Goal: Task Accomplishment & Management: Use online tool/utility

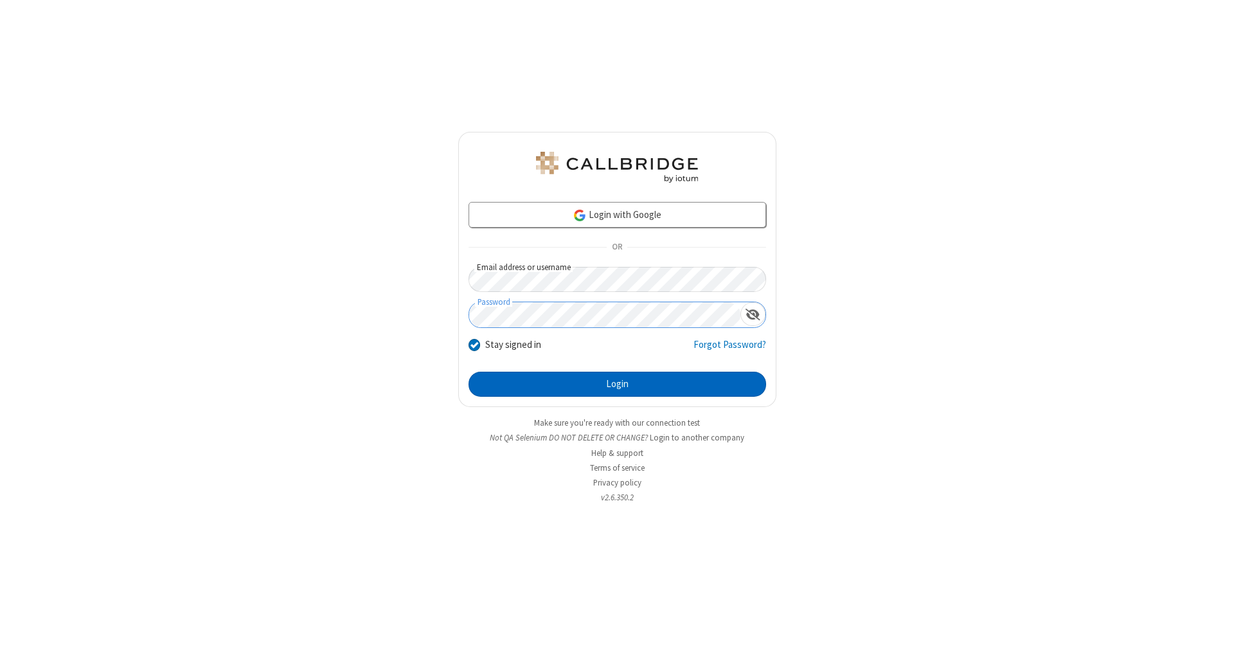
click at [617, 384] on button "Login" at bounding box center [617, 384] width 298 height 26
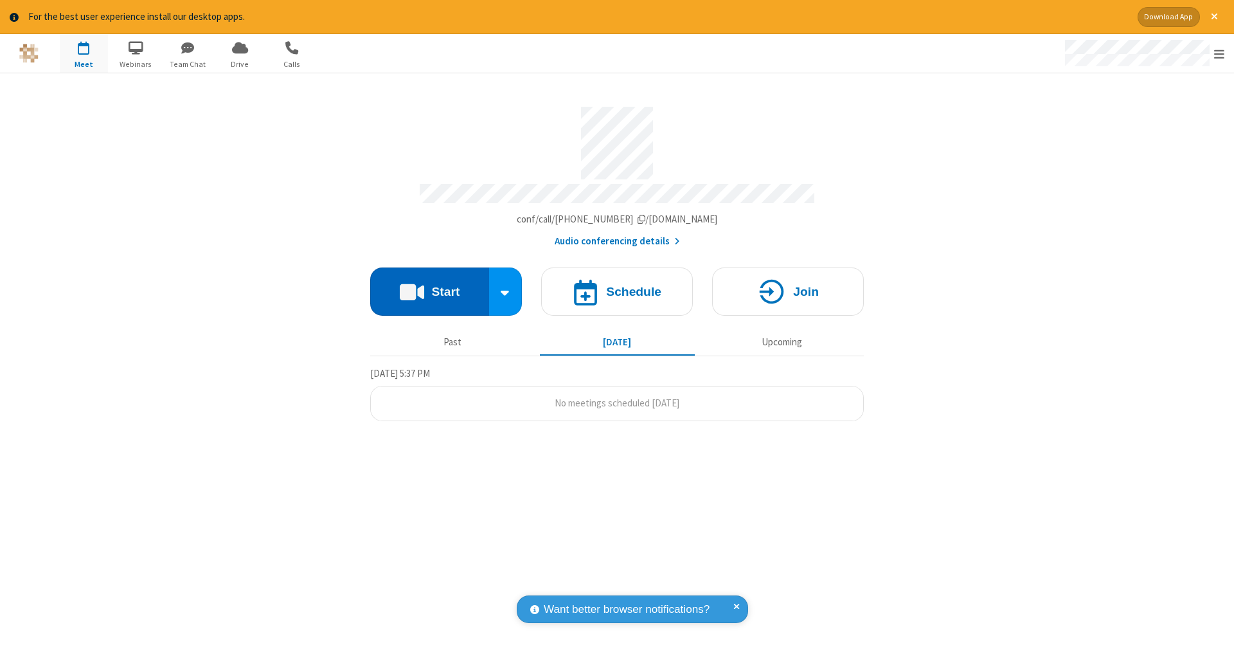
click at [429, 285] on button "Start" at bounding box center [429, 291] width 119 height 48
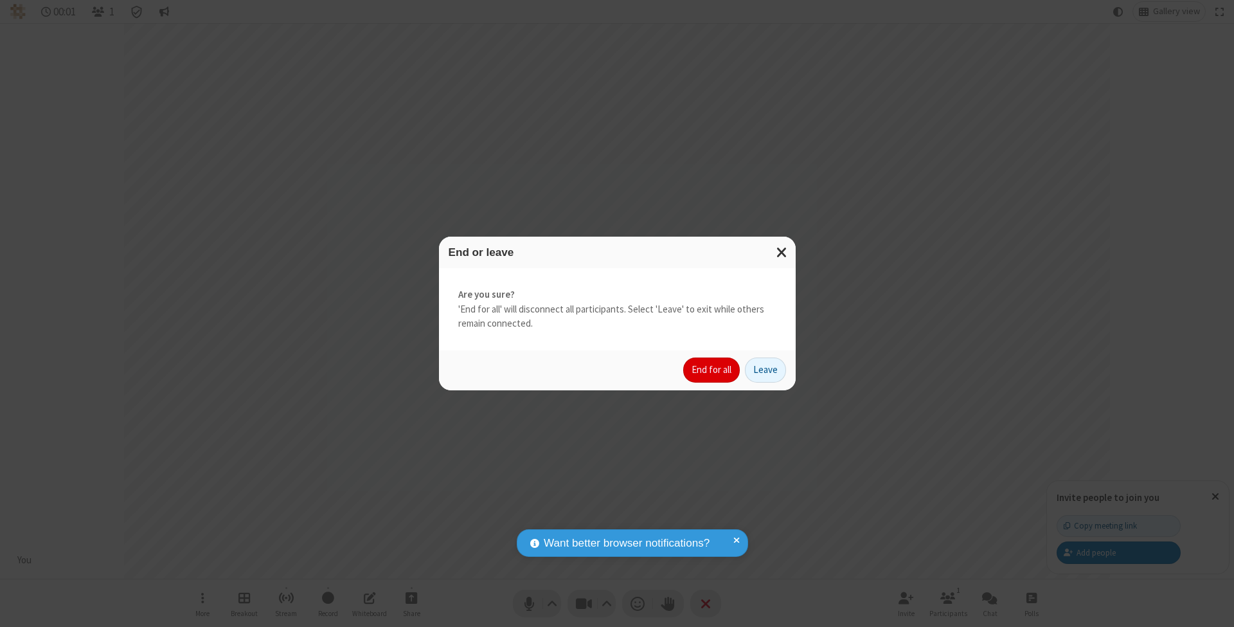
click at [712, 369] on button "End for all" at bounding box center [711, 370] width 57 height 26
